Goal: Task Accomplishment & Management: Complete application form

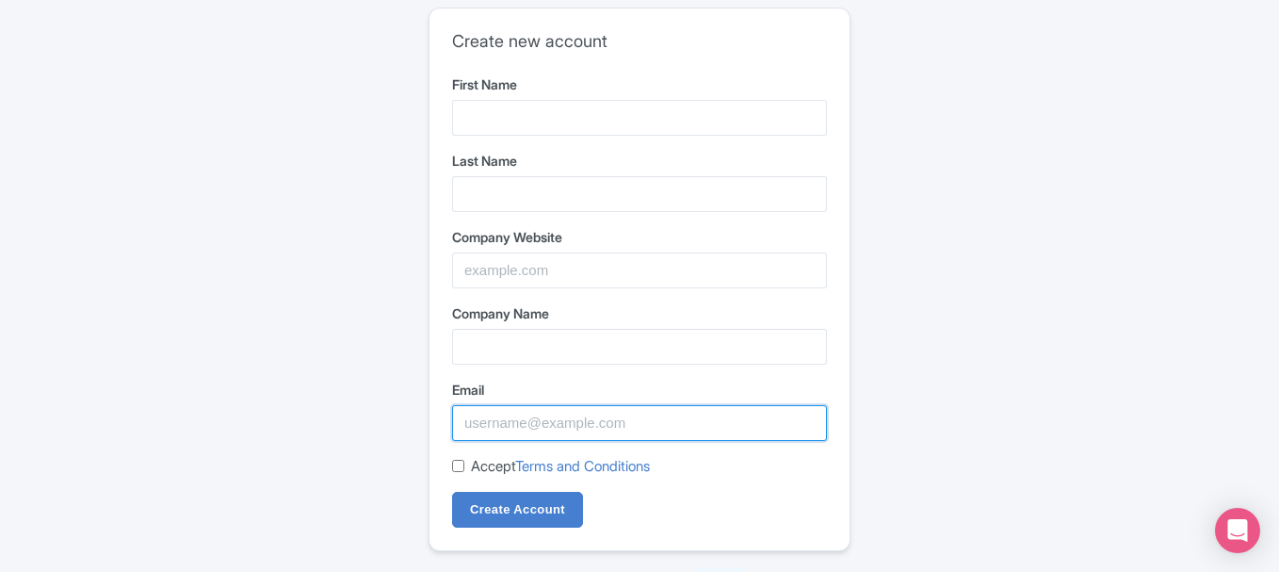
click at [507, 430] on input "Email" at bounding box center [639, 423] width 375 height 36
paste input "[EMAIL_ADDRESS][DOMAIN_NAME]"
type input "[EMAIL_ADDRESS][DOMAIN_NAME]"
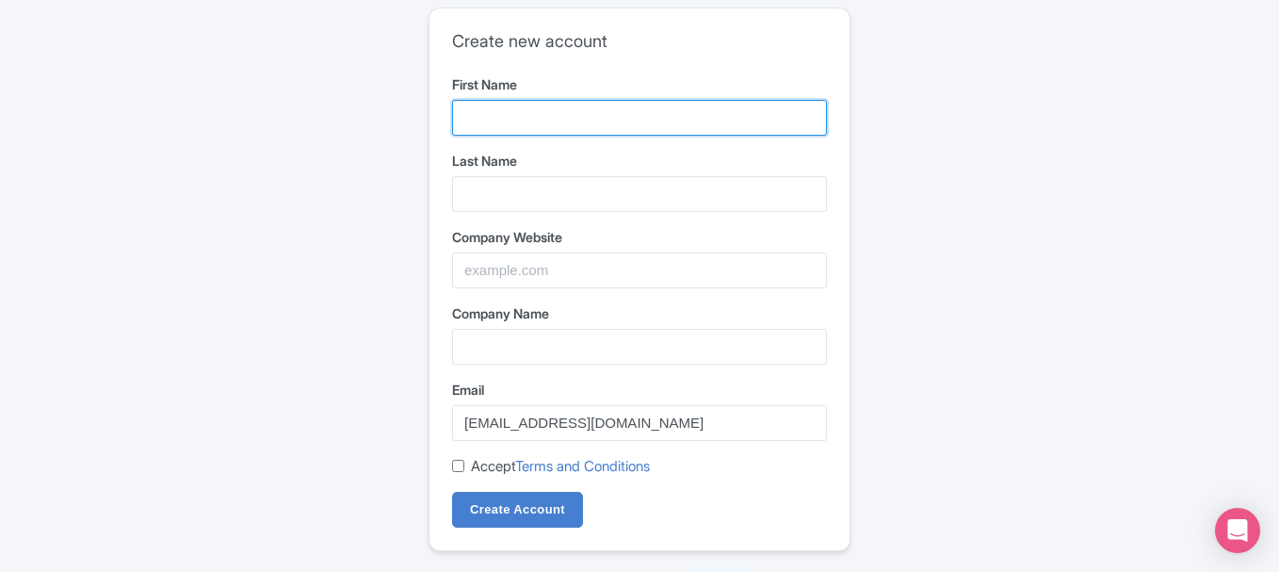
click at [519, 113] on input "First Name" at bounding box center [639, 118] width 375 height 36
paste input "The Car Lab Auto Repair Center Dubai"
drag, startPoint x: 675, startPoint y: 121, endPoint x: 788, endPoint y: 121, distance: 113.0
click at [788, 121] on input "The Car Lab Auto Repair Center Dubai" at bounding box center [639, 118] width 375 height 36
type input "The Car Lab Auto Repair Center"
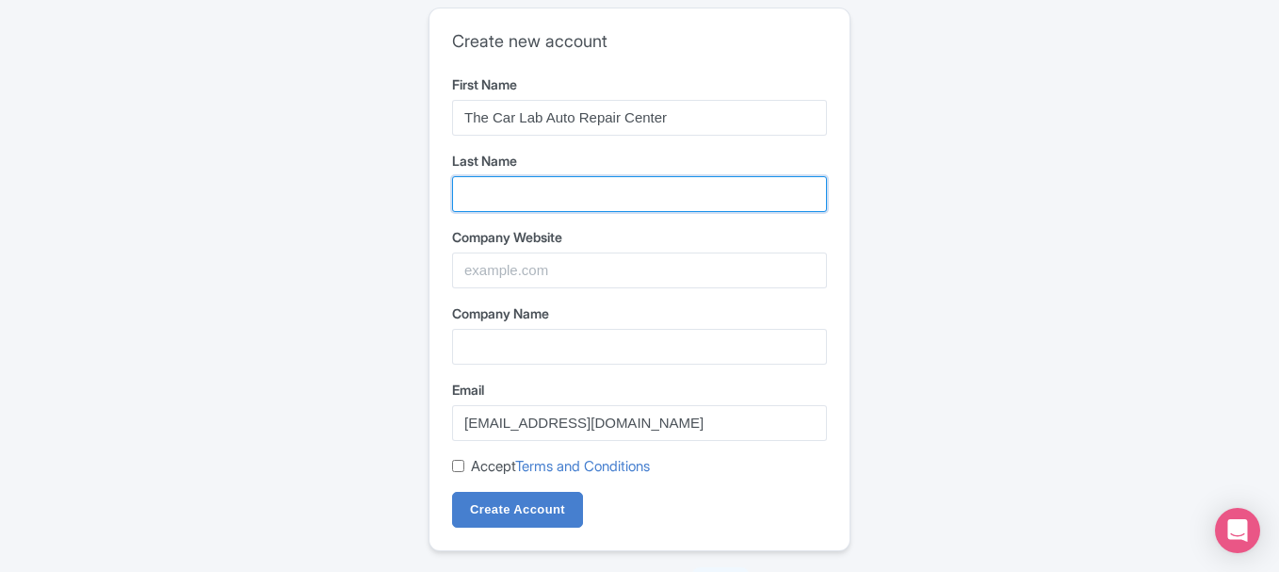
click at [635, 202] on input "Last Name" at bounding box center [639, 194] width 375 height 36
paste input "The Car Lab Auto Repair Center Dubai"
drag, startPoint x: 675, startPoint y: 186, endPoint x: 467, endPoint y: 211, distance: 209.5
click at [467, 211] on input "The Car Lab Auto Repair Center Dubai" at bounding box center [639, 194] width 375 height 36
type input "Dubai"
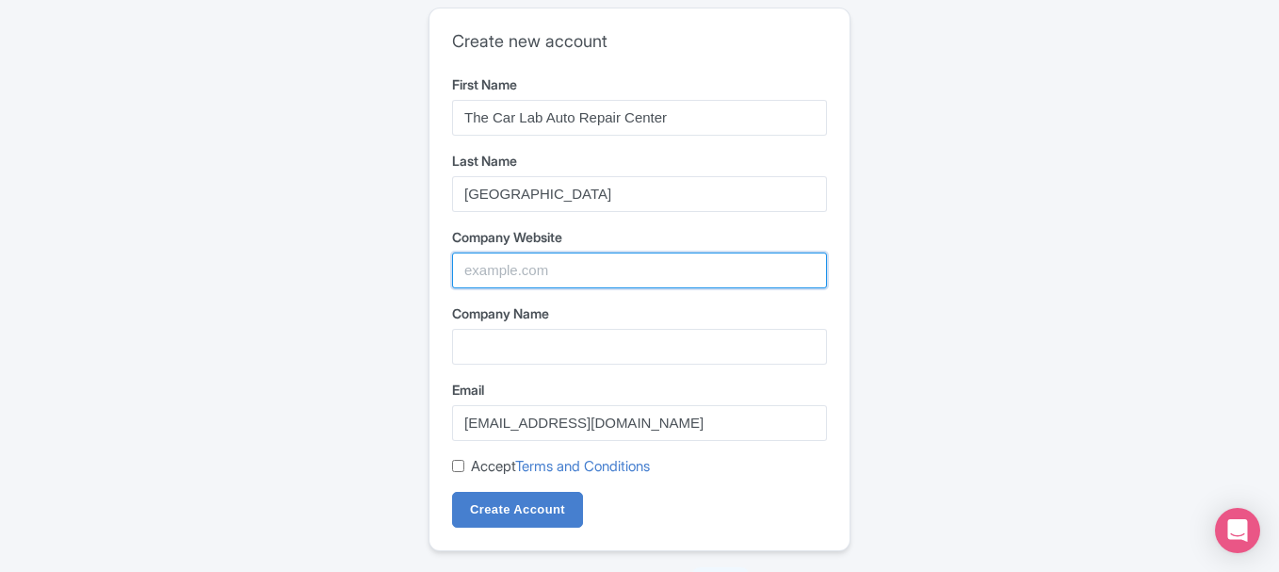
click at [555, 273] on input "Company Website" at bounding box center [639, 270] width 375 height 36
paste input "https://thecarlab.ae/"
type input "https://thecarlab.ae/"
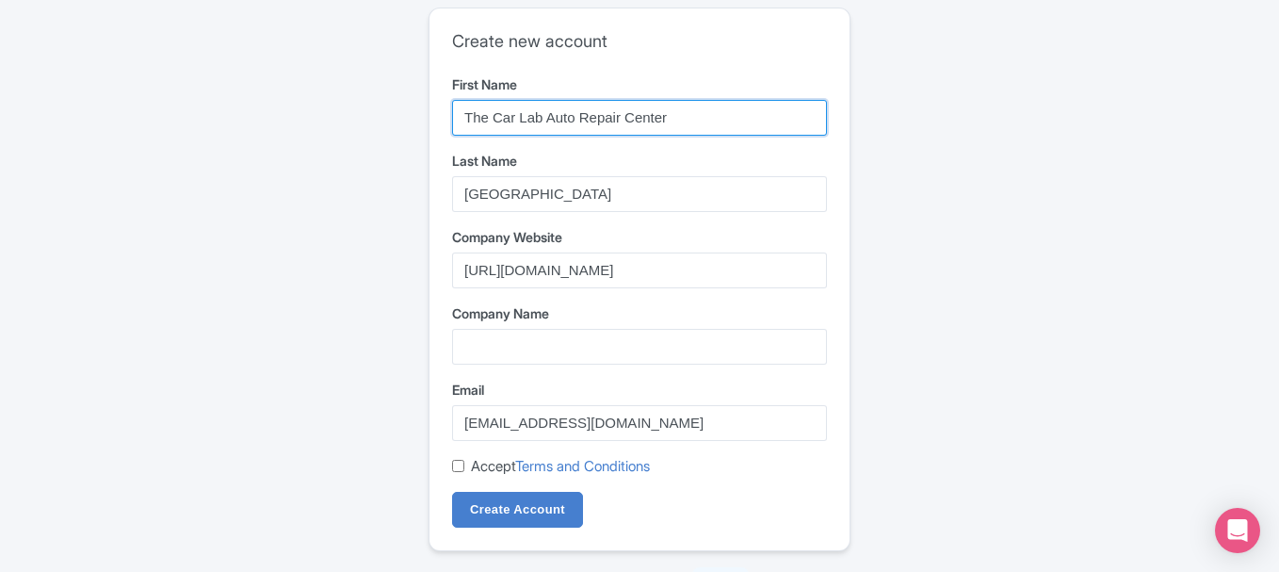
drag, startPoint x: 462, startPoint y: 110, endPoint x: 542, endPoint y: 121, distance: 80.7
click at [542, 121] on input "The Car Lab Auto Repair Center" at bounding box center [639, 118] width 375 height 36
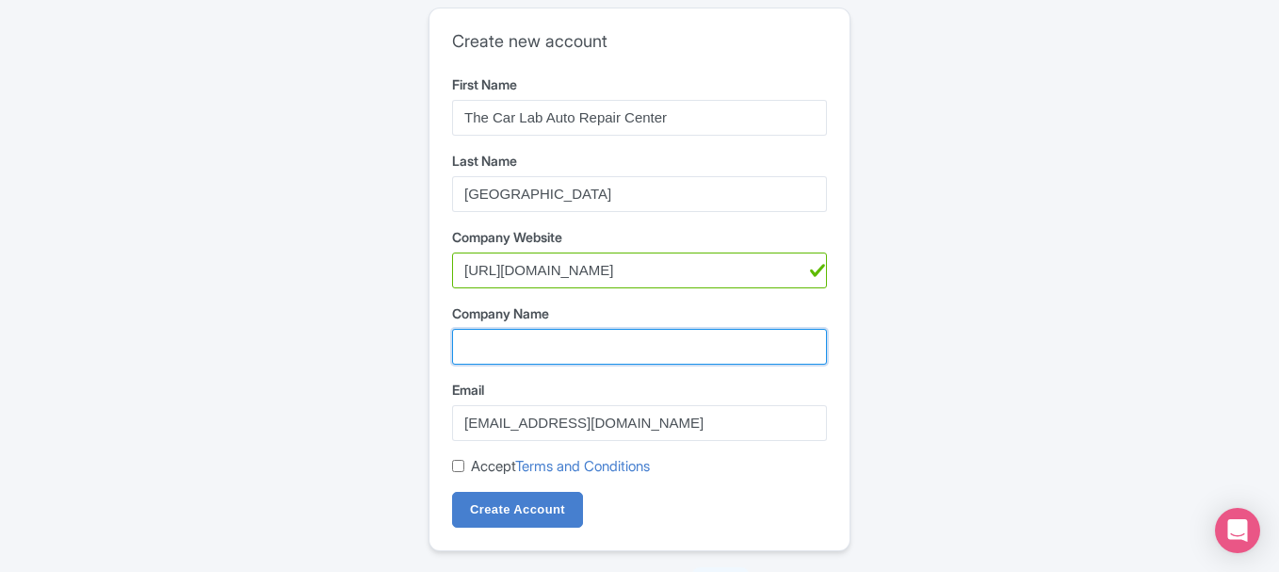
click at [556, 337] on input "Company Name" at bounding box center [639, 347] width 375 height 36
paste input "The Car Lab"
type input "The Car Lab"
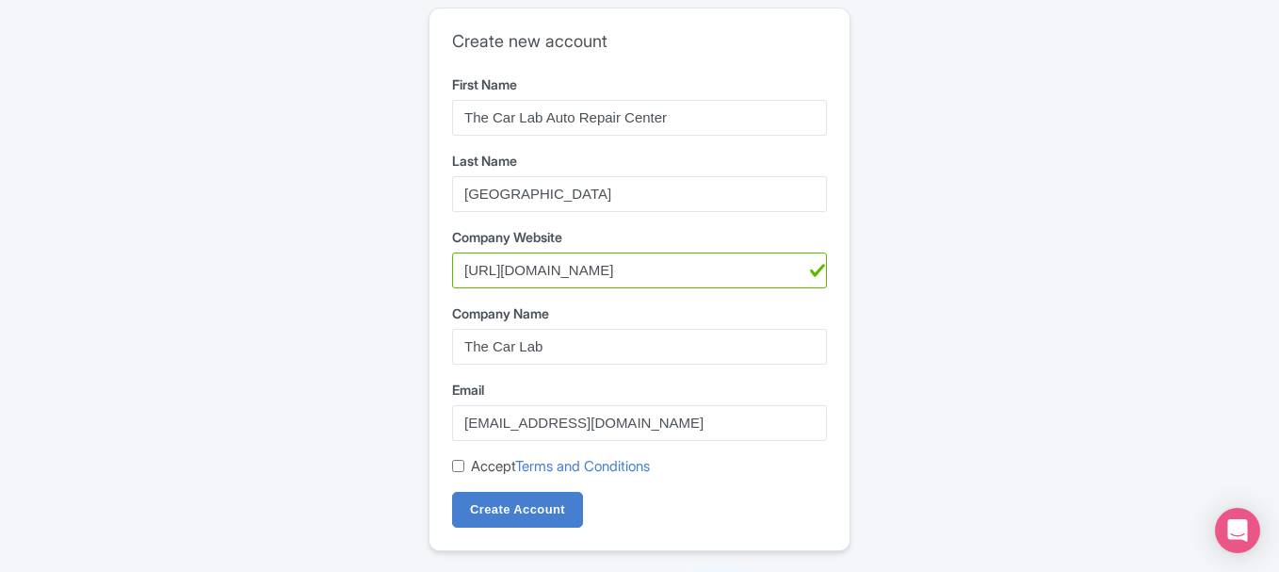
click at [452, 462] on input "Accept Terms and Conditions" at bounding box center [458, 465] width 12 height 12
checkbox input "true"
click at [518, 519] on input "Create Account" at bounding box center [517, 509] width 131 height 36
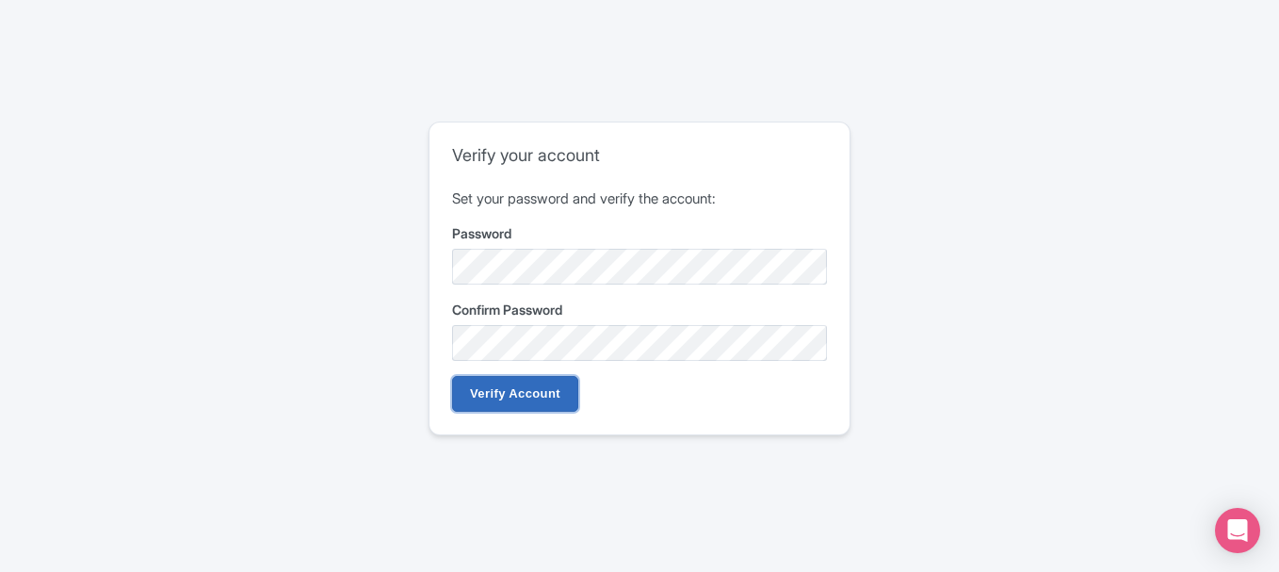
click at [515, 393] on input "Verify Account" at bounding box center [515, 394] width 126 height 36
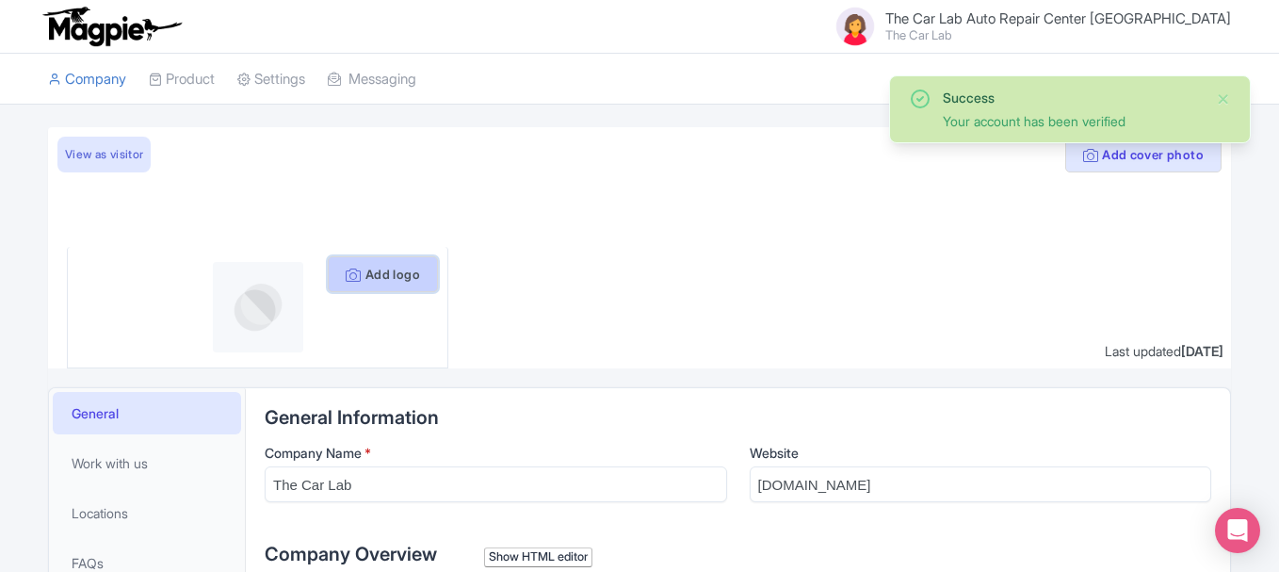
click at [370, 279] on button "Add logo" at bounding box center [383, 274] width 110 height 36
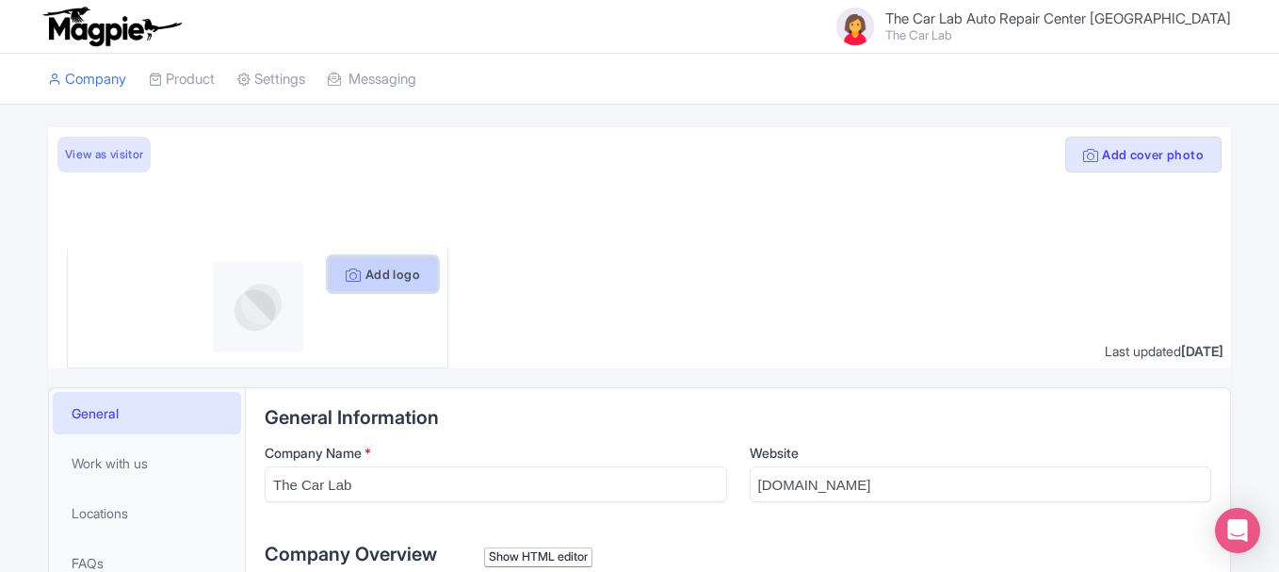
click at [346, 270] on icon at bounding box center [353, 274] width 15 height 15
click at [369, 277] on button "Add logo" at bounding box center [383, 274] width 110 height 36
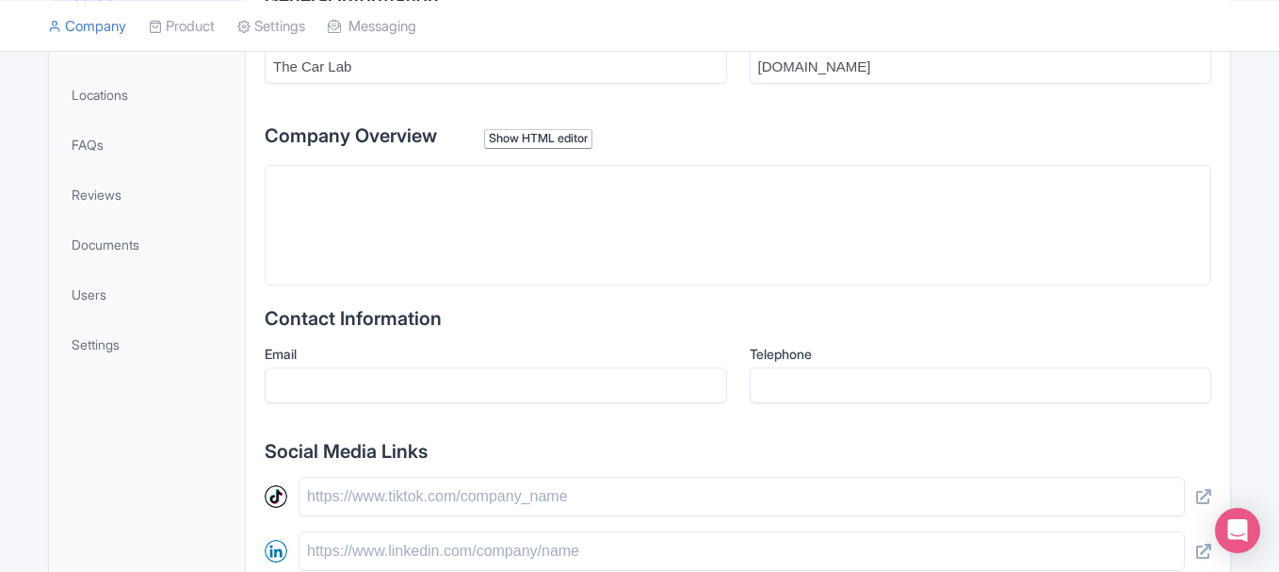
scroll to position [377, 0]
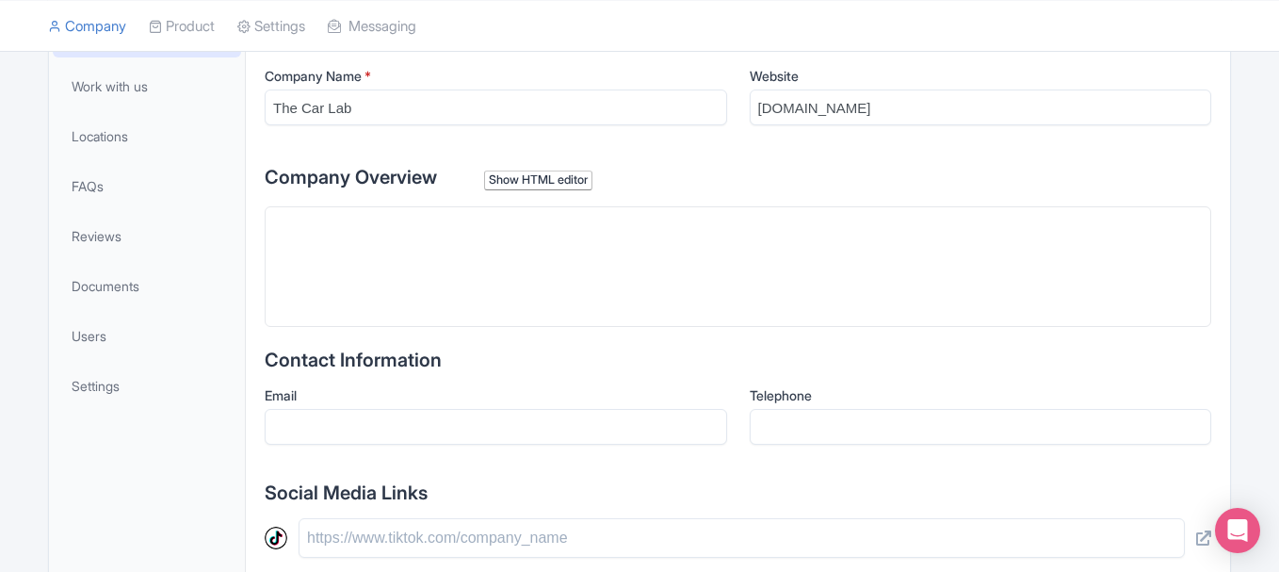
click at [395, 255] on trix-editor at bounding box center [738, 266] width 946 height 121
paste trix-editor "<div>The Car Lab Auto Repair Center is your one-stop car repair services center…"
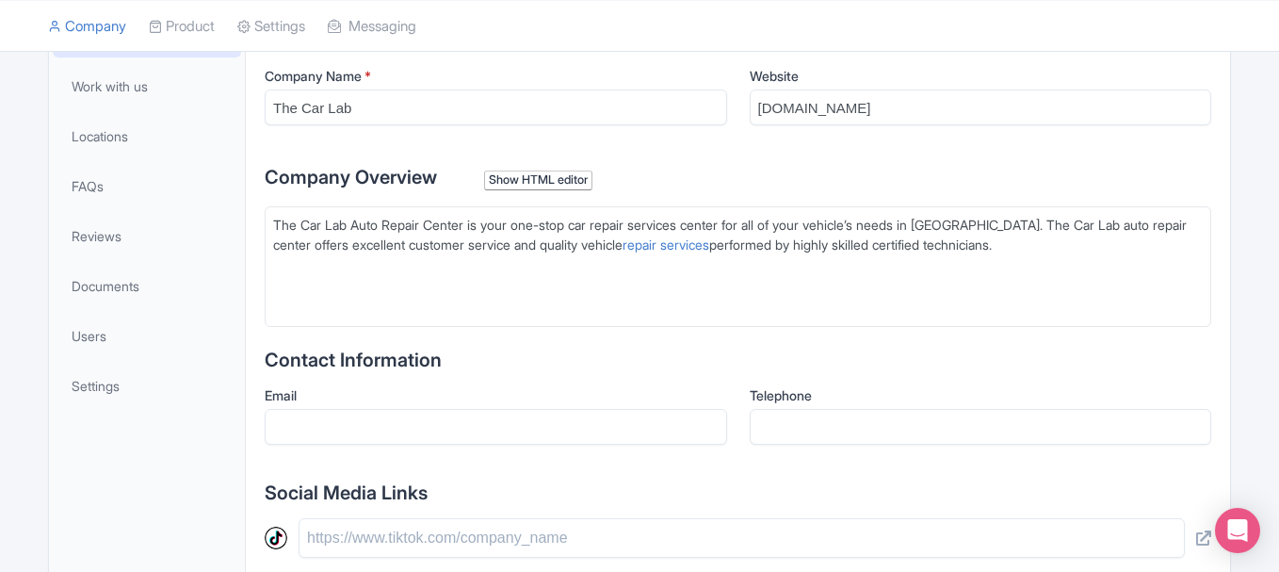
type trix-editor "<div>The Car Lab Auto Repair Center is your one-stop car repair services center…"
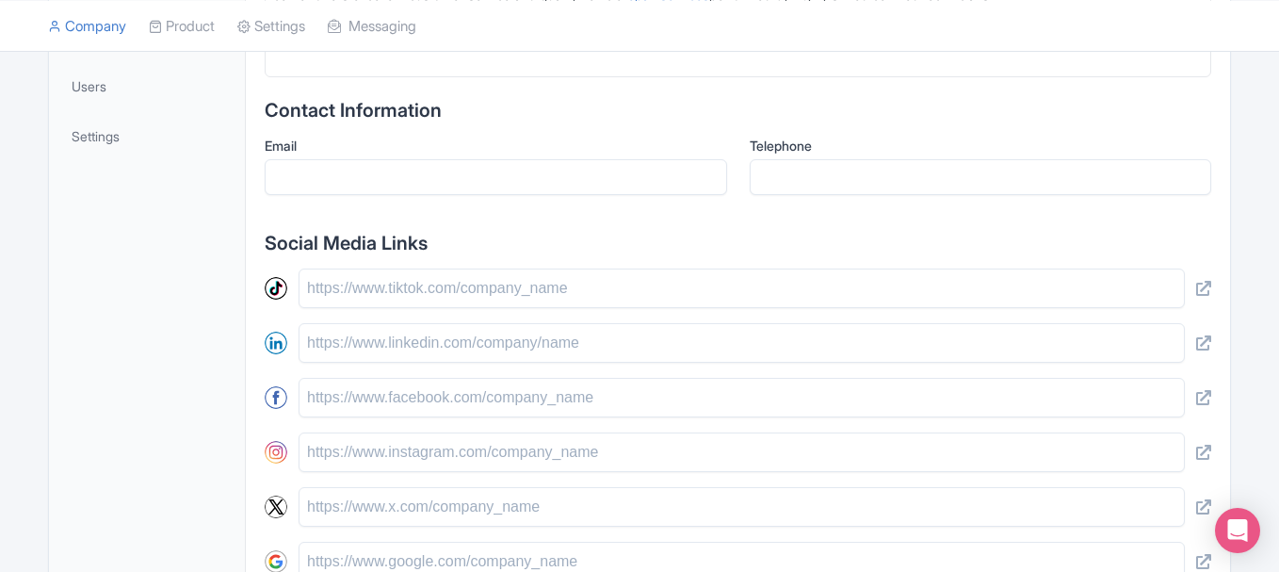
scroll to position [659, 0]
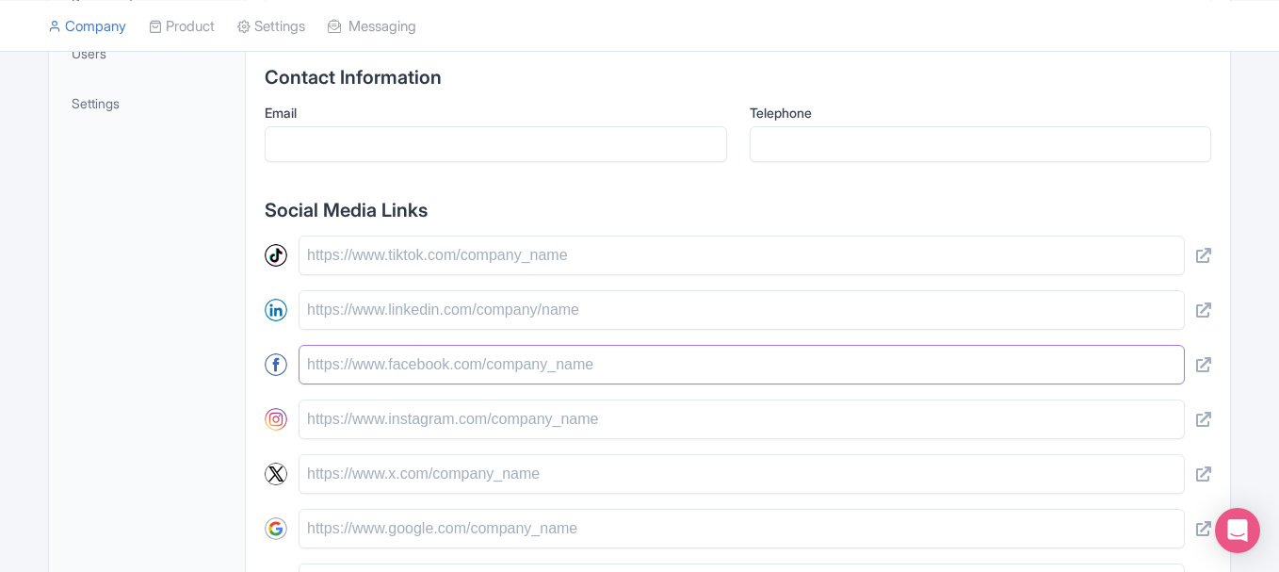
click at [369, 357] on input "text" at bounding box center [741, 365] width 886 height 40
paste input "https://www.facebook.com/thecarlabauto.uae"
type input "https://www.facebook.com/thecarlabauto.uae"
click at [337, 419] on input "text" at bounding box center [741, 419] width 886 height 40
paste input "https://instagram.com/thecarlabautos"
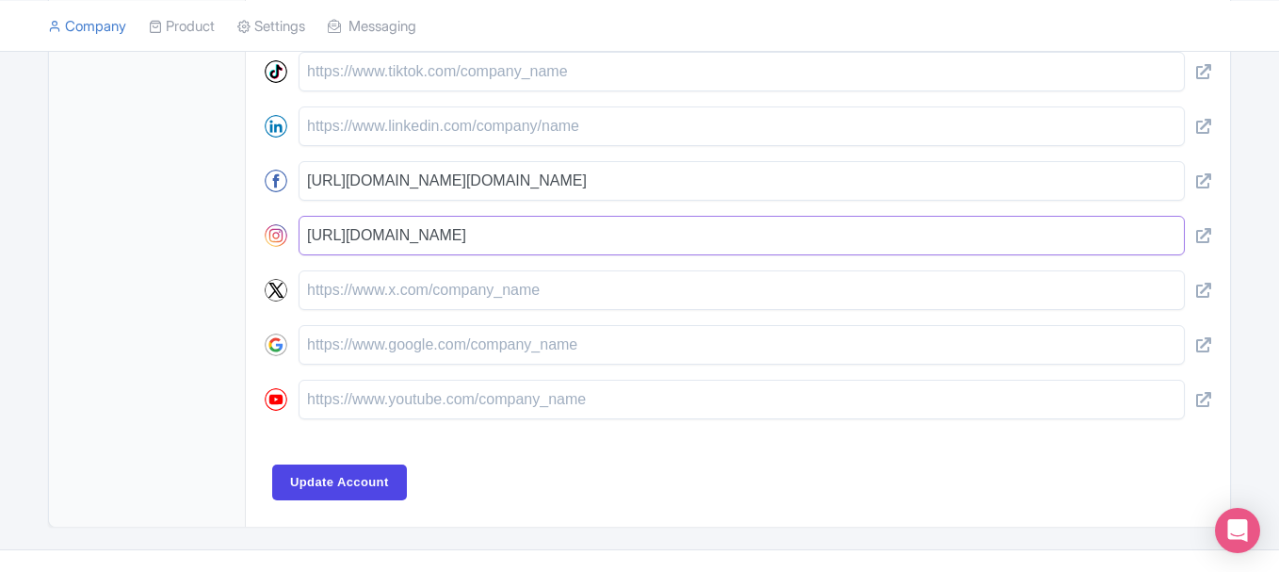
scroll to position [878, 0]
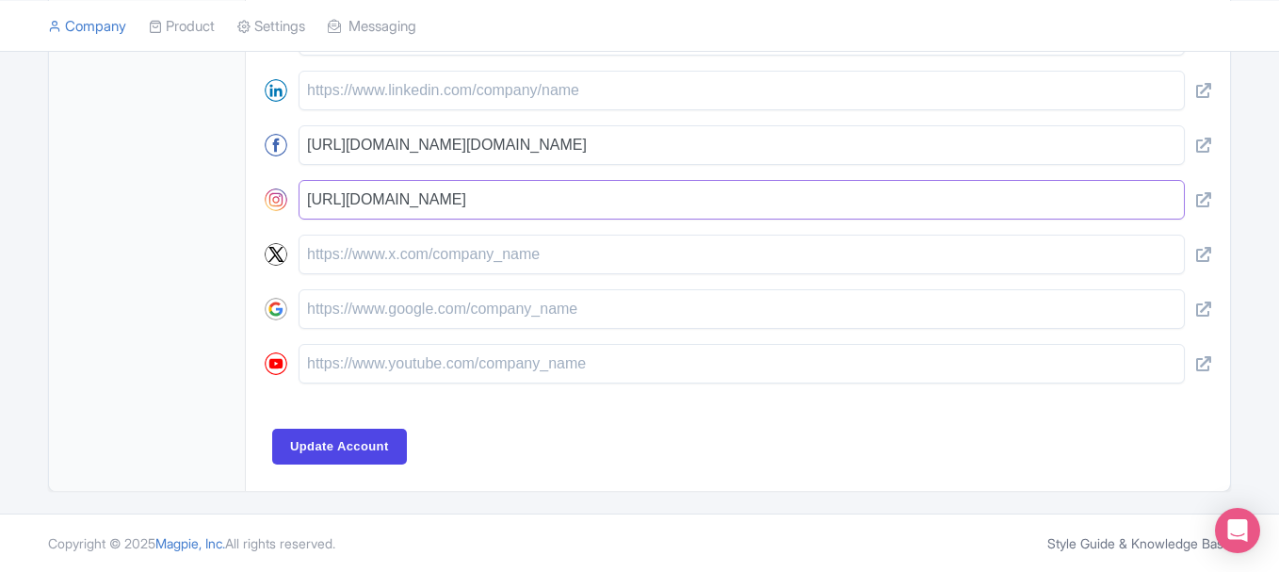
type input "https://instagram.com/thecarlabautos"
click at [362, 370] on input "text" at bounding box center [741, 364] width 886 height 40
paste input "https://www.youtube.com/@thecarlabautos"
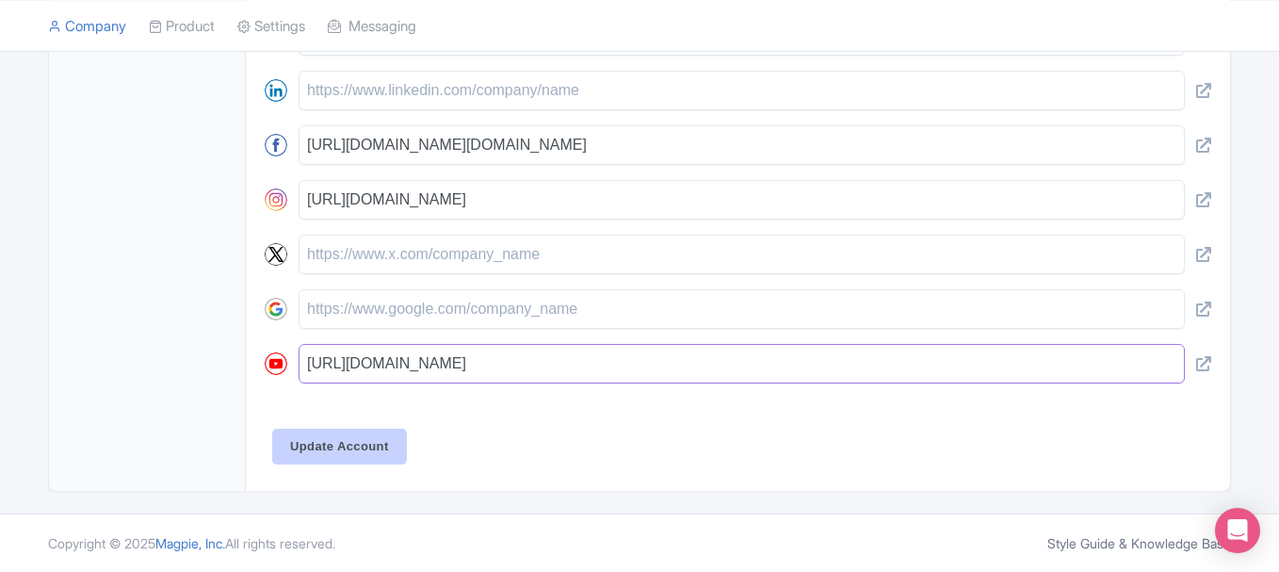
type input "https://www.youtube.com/@thecarlabautos"
click at [349, 436] on input "Update Account" at bounding box center [339, 446] width 135 height 36
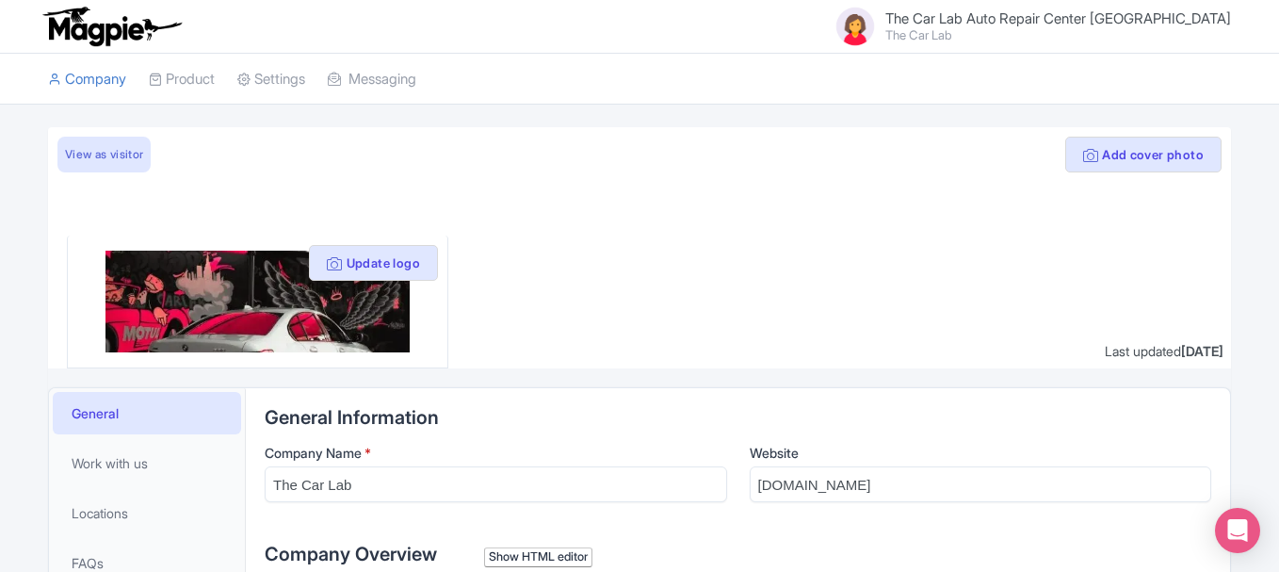
click at [1043, 17] on span "The Car Lab Auto Repair Center [GEOGRAPHIC_DATA]" at bounding box center [1058, 18] width 346 height 18
click at [1120, 84] on link "Users" at bounding box center [1140, 83] width 179 height 29
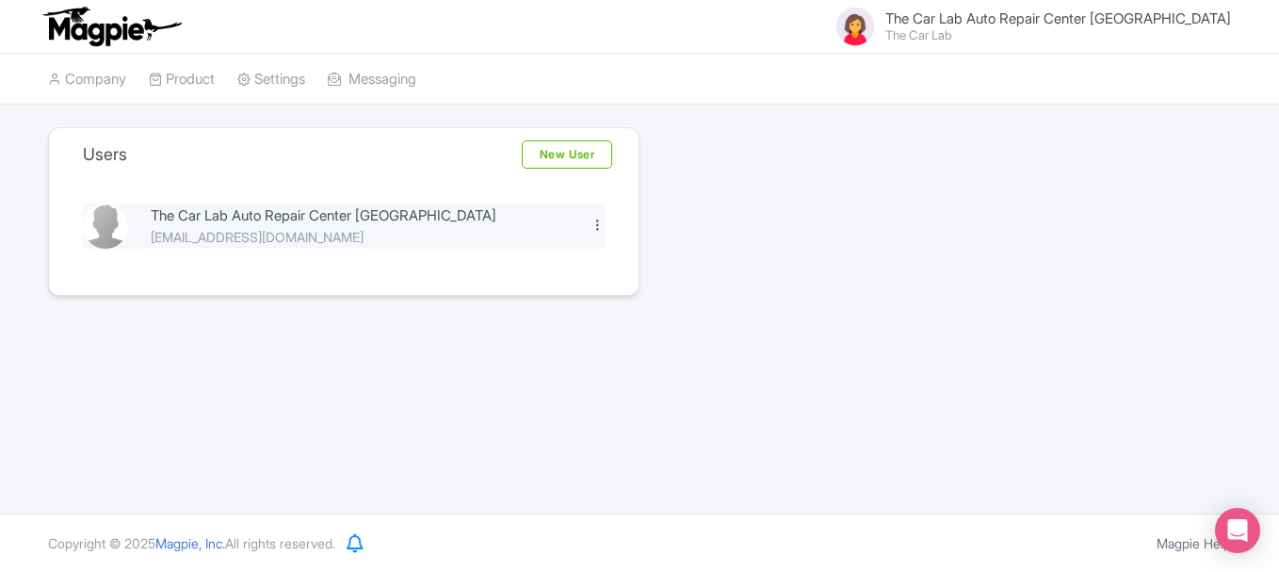
click at [597, 223] on div at bounding box center [597, 224] width 14 height 14
click at [248, 230] on div "[EMAIL_ADDRESS][DOMAIN_NAME]" at bounding box center [359, 237] width 417 height 20
click at [87, 71] on link "Company" at bounding box center [87, 80] width 78 height 52
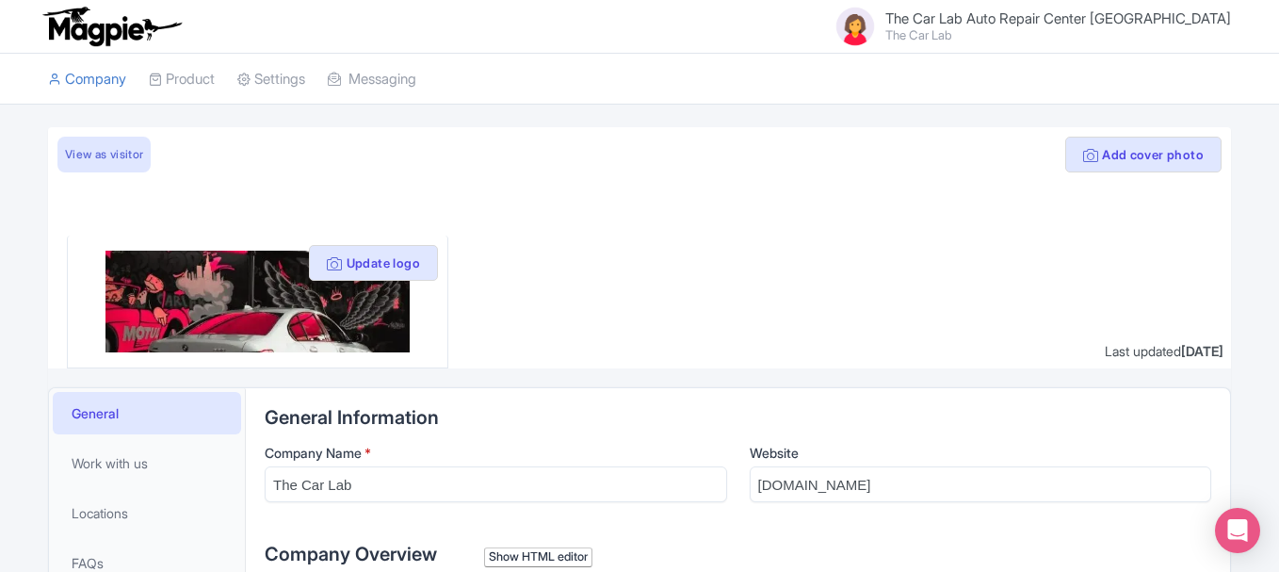
click at [1069, 21] on span "The Car Lab Auto Repair Center [GEOGRAPHIC_DATA]" at bounding box center [1058, 18] width 346 height 18
click at [1114, 93] on link "Users" at bounding box center [1140, 83] width 179 height 29
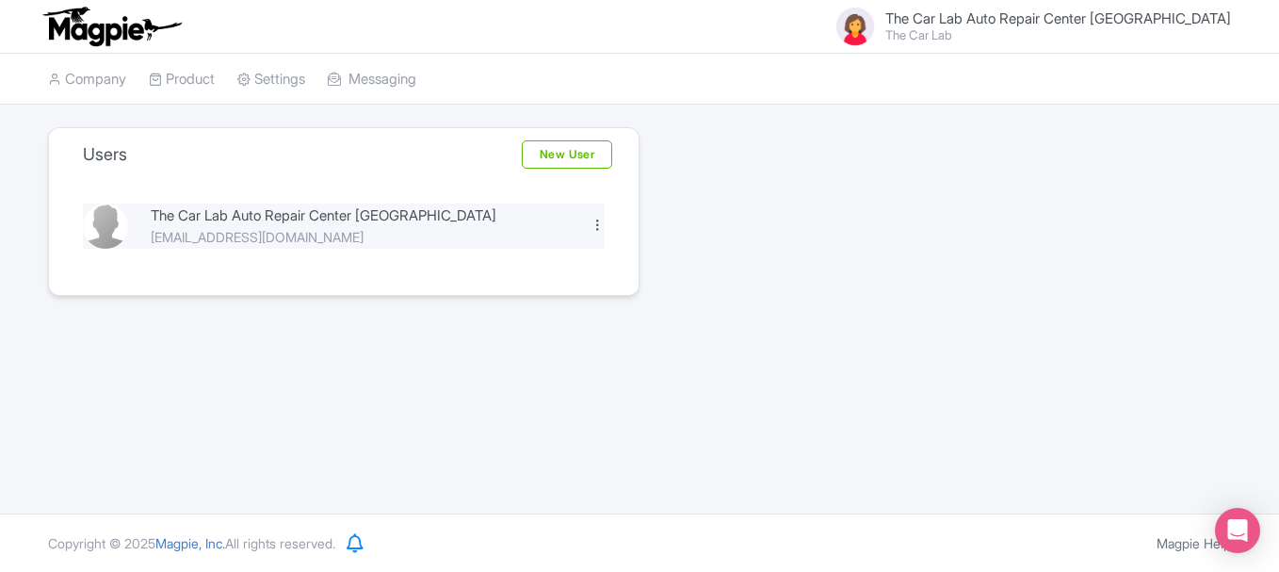
click at [599, 226] on div at bounding box center [597, 224] width 14 height 14
click at [252, 224] on div "The Car Lab Auto Repair Center [GEOGRAPHIC_DATA]" at bounding box center [359, 216] width 417 height 22
click at [250, 214] on div "The Car Lab Auto Repair Center [GEOGRAPHIC_DATA]" at bounding box center [359, 216] width 417 height 22
click at [99, 216] on img at bounding box center [105, 225] width 45 height 45
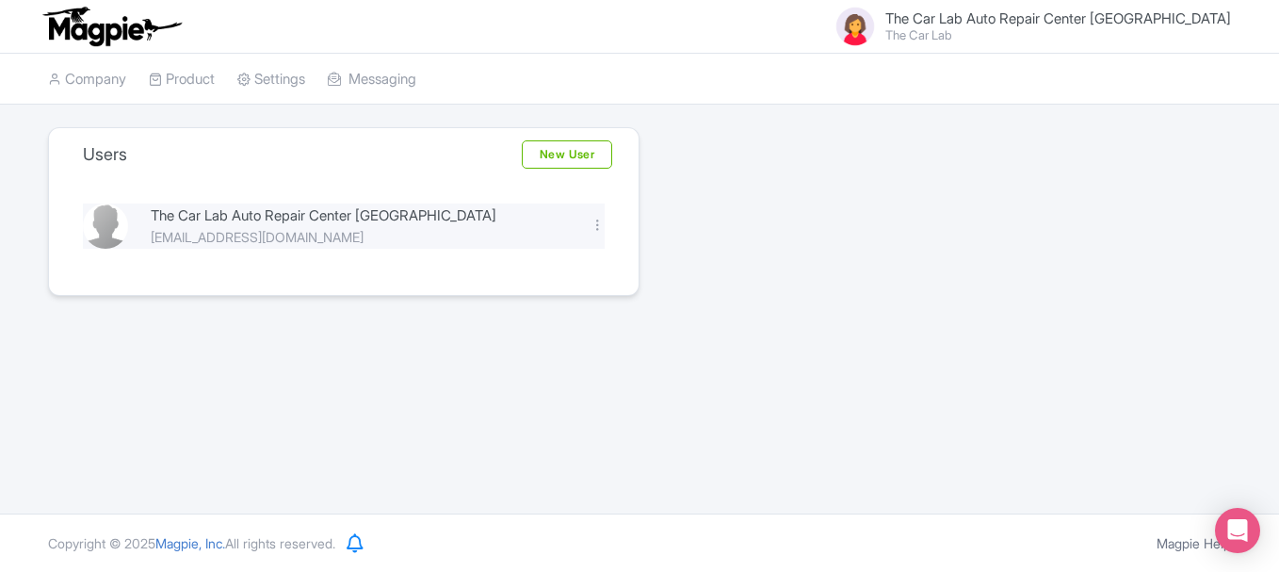
click at [99, 216] on img at bounding box center [105, 225] width 45 height 45
click at [258, 87] on link "Settings" at bounding box center [275, 80] width 68 height 52
